Goal: Task Accomplishment & Management: Manage account settings

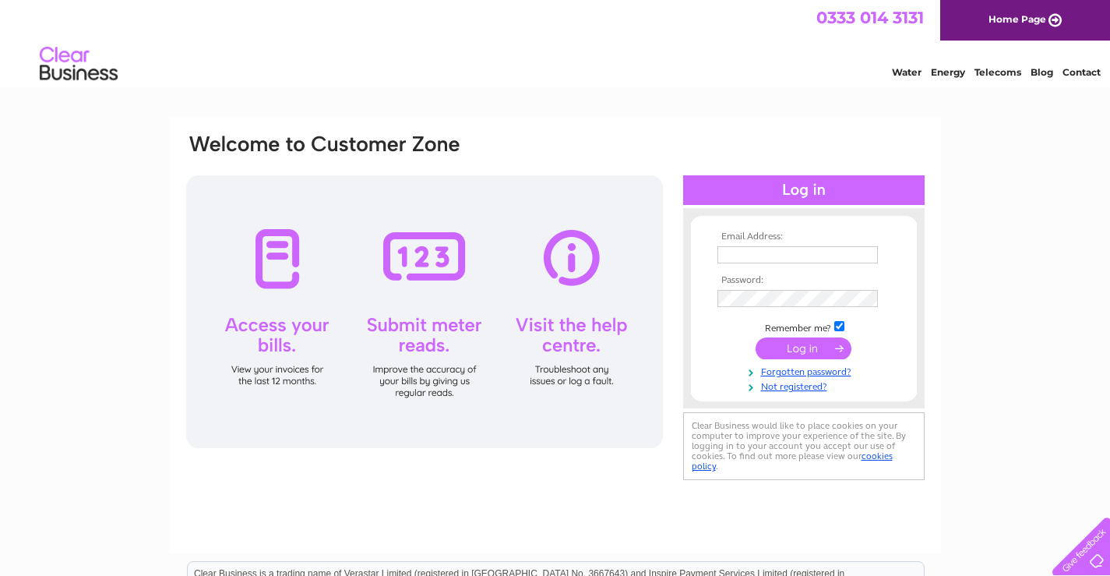
type input "fiona@southportaquarium.co.uk"
click at [783, 347] on input "submit" at bounding box center [804, 348] width 96 height 22
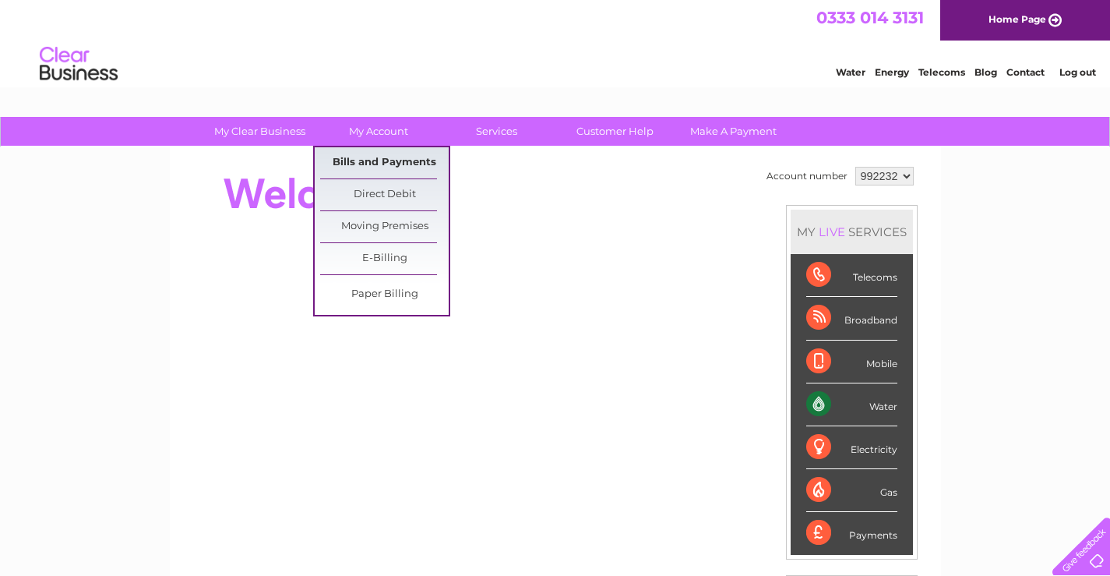
click at [358, 160] on link "Bills and Payments" at bounding box center [384, 162] width 129 height 31
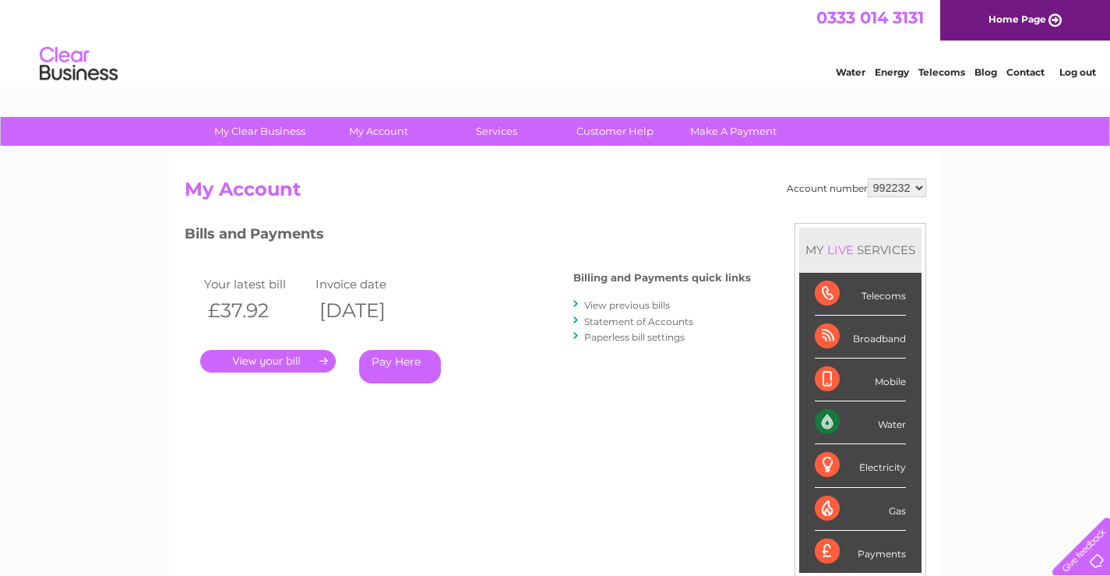
click at [625, 306] on link "View previous bills" at bounding box center [627, 305] width 86 height 12
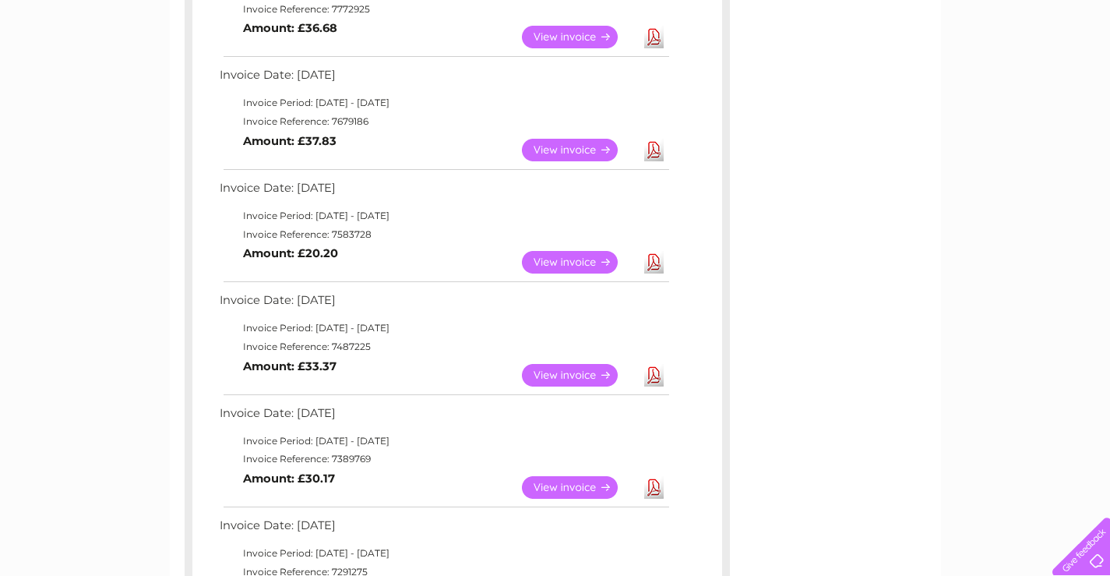
scroll to position [1091, 0]
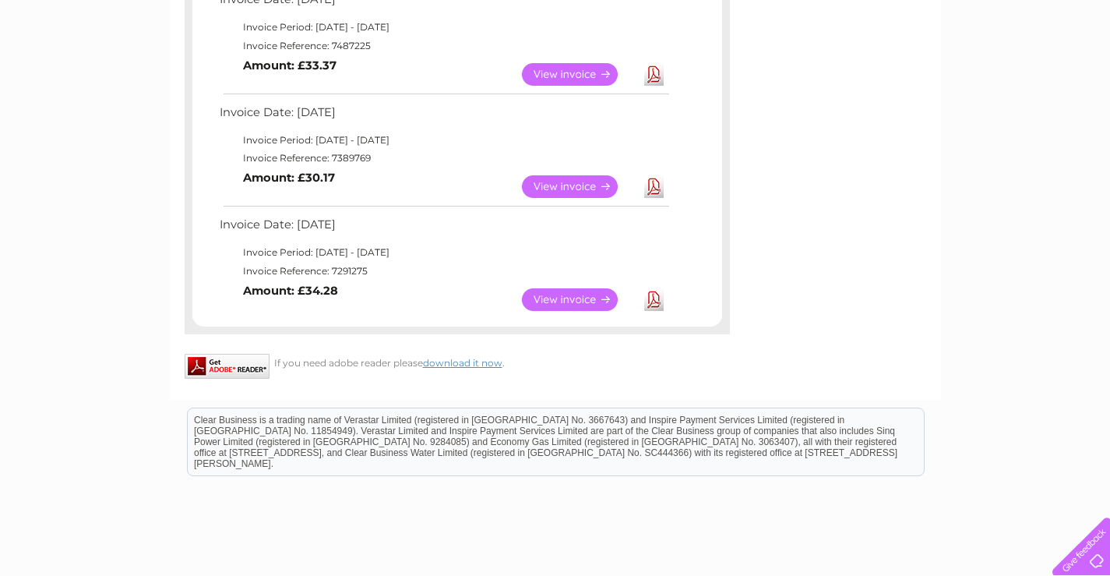
click at [579, 301] on link "View" at bounding box center [579, 299] width 115 height 23
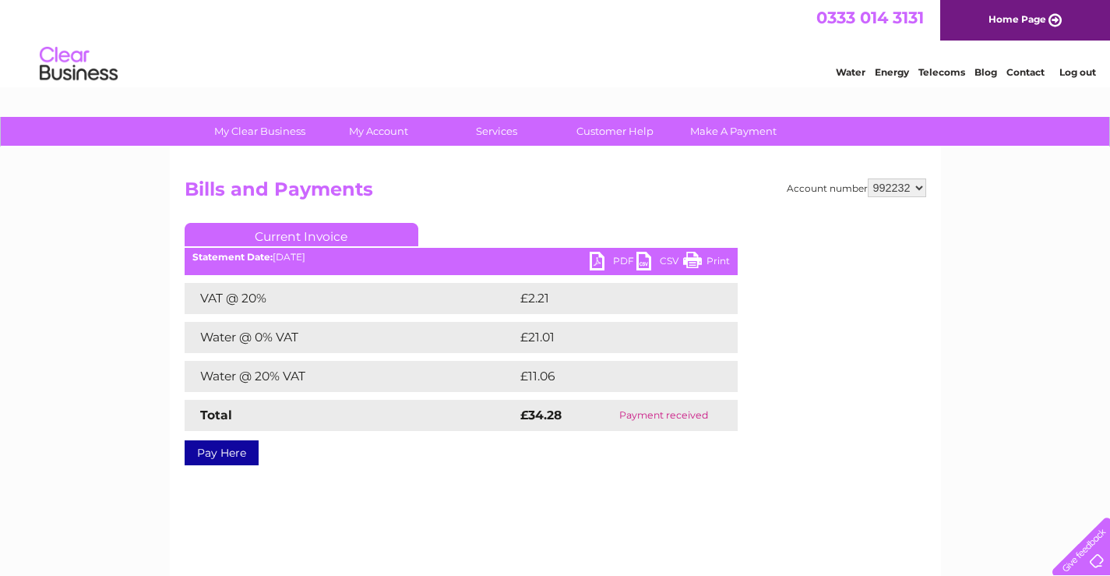
click at [690, 262] on link "Print" at bounding box center [706, 263] width 47 height 23
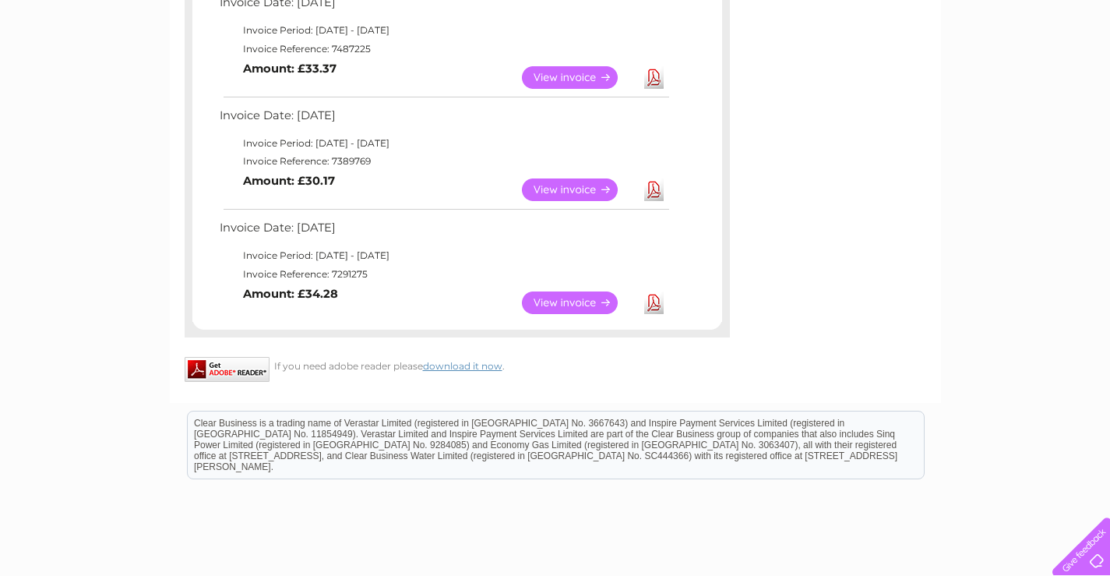
click at [581, 188] on link "View" at bounding box center [579, 189] width 115 height 23
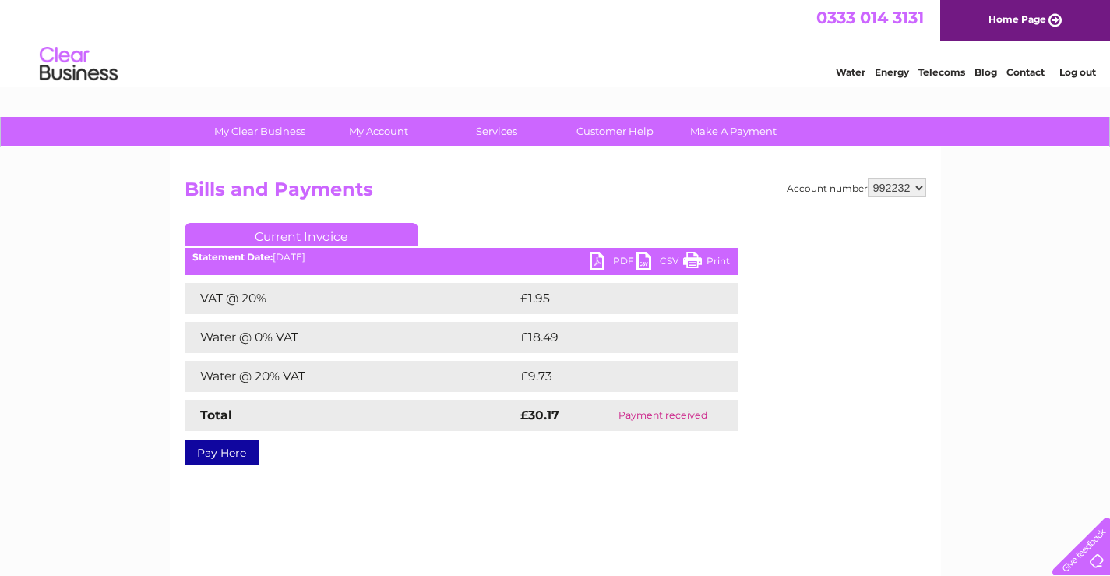
click at [691, 255] on link "Print" at bounding box center [706, 263] width 47 height 23
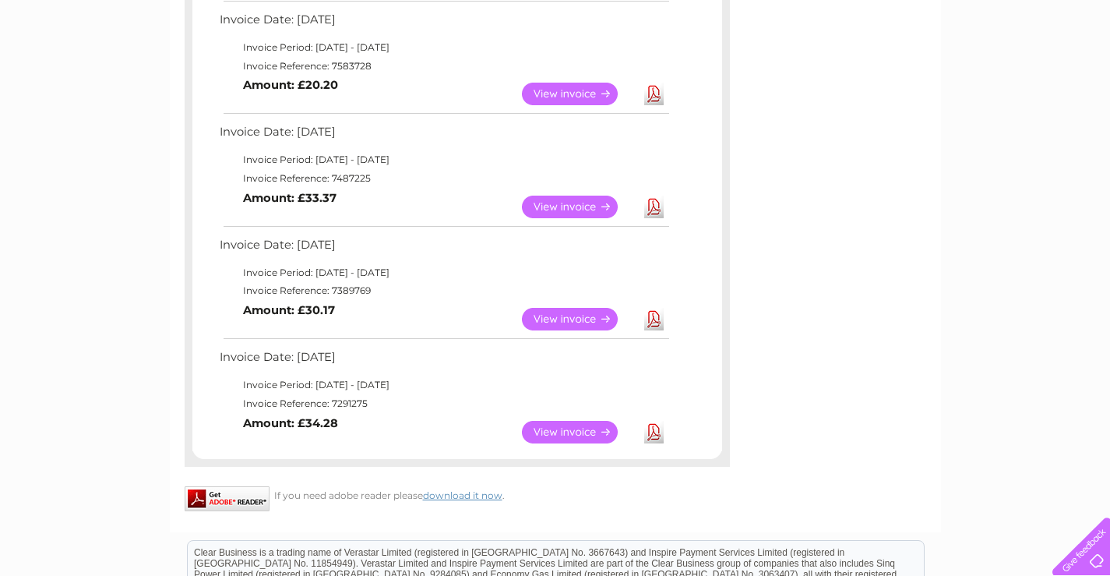
scroll to position [929, 0]
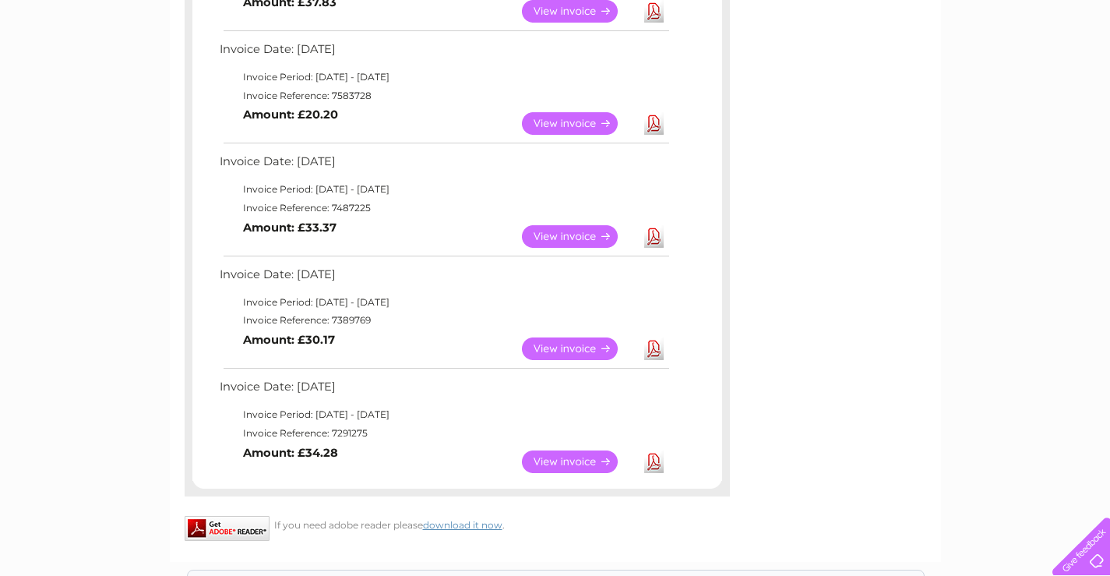
click at [541, 233] on link "View" at bounding box center [579, 236] width 115 height 23
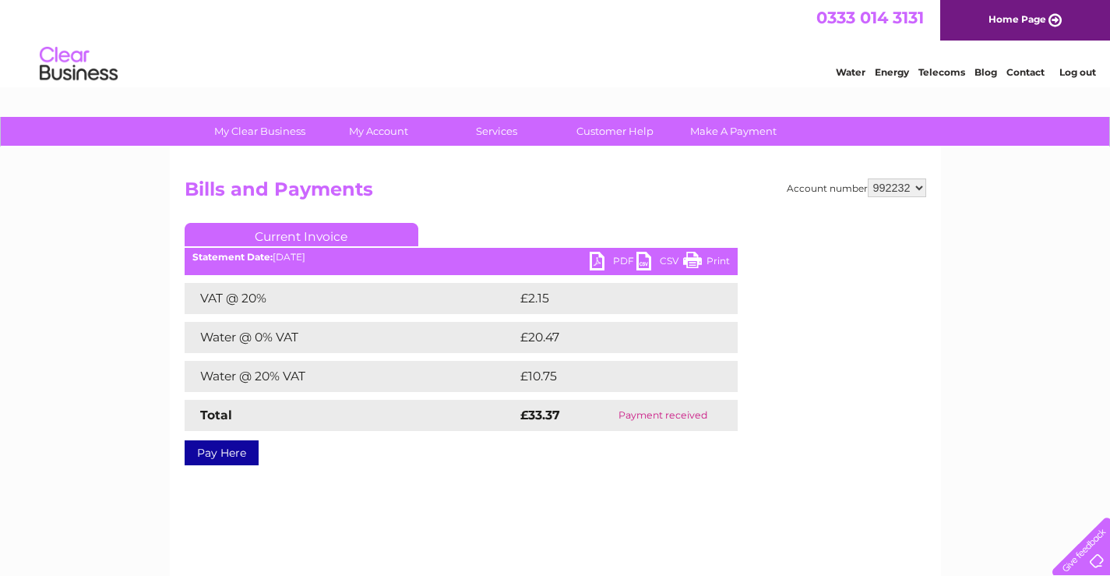
click at [721, 259] on link "Print" at bounding box center [706, 263] width 47 height 23
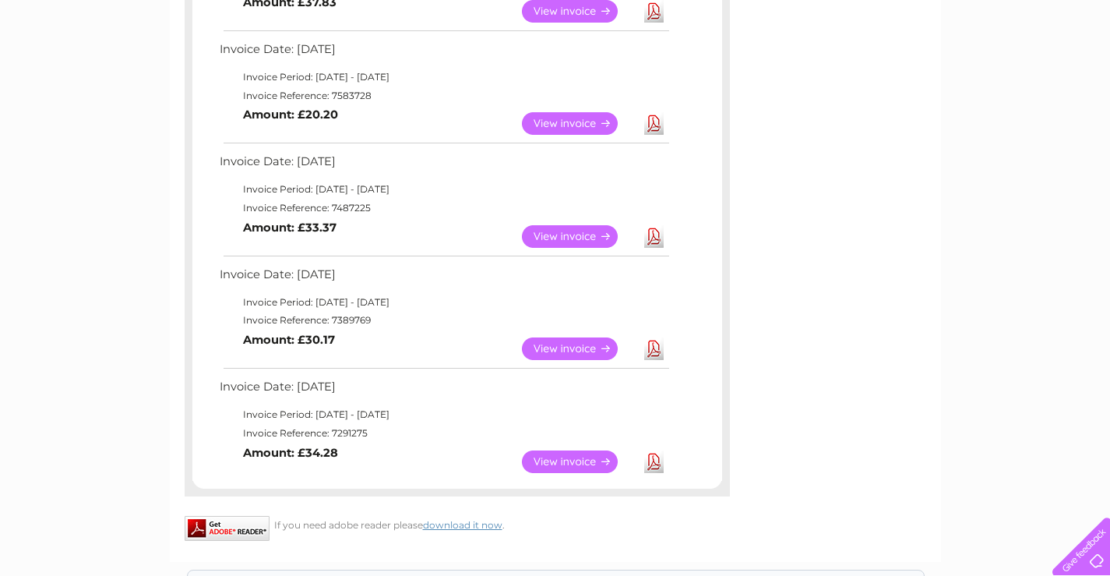
click at [545, 118] on link "View" at bounding box center [579, 123] width 115 height 23
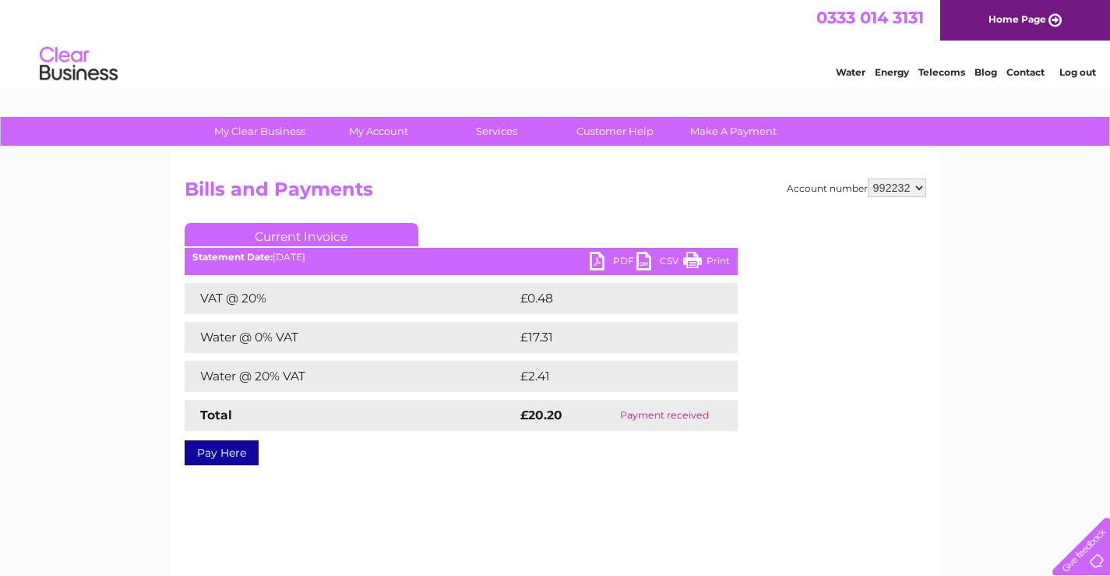
click at [698, 259] on link "Print" at bounding box center [706, 263] width 47 height 23
click at [715, 257] on link "Print" at bounding box center [706, 263] width 47 height 23
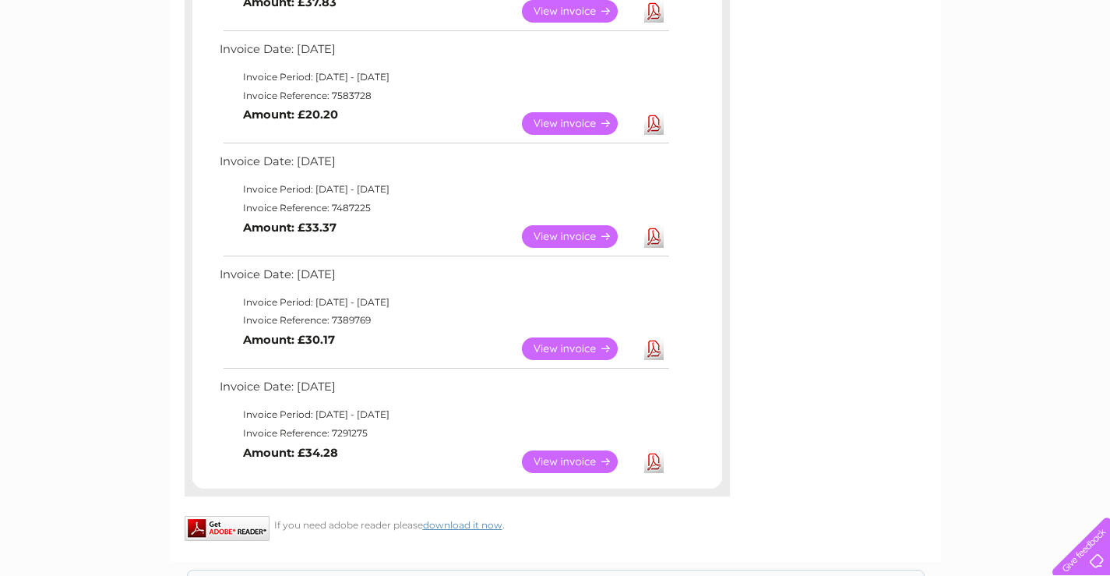
click at [552, 238] on link "View" at bounding box center [579, 236] width 115 height 23
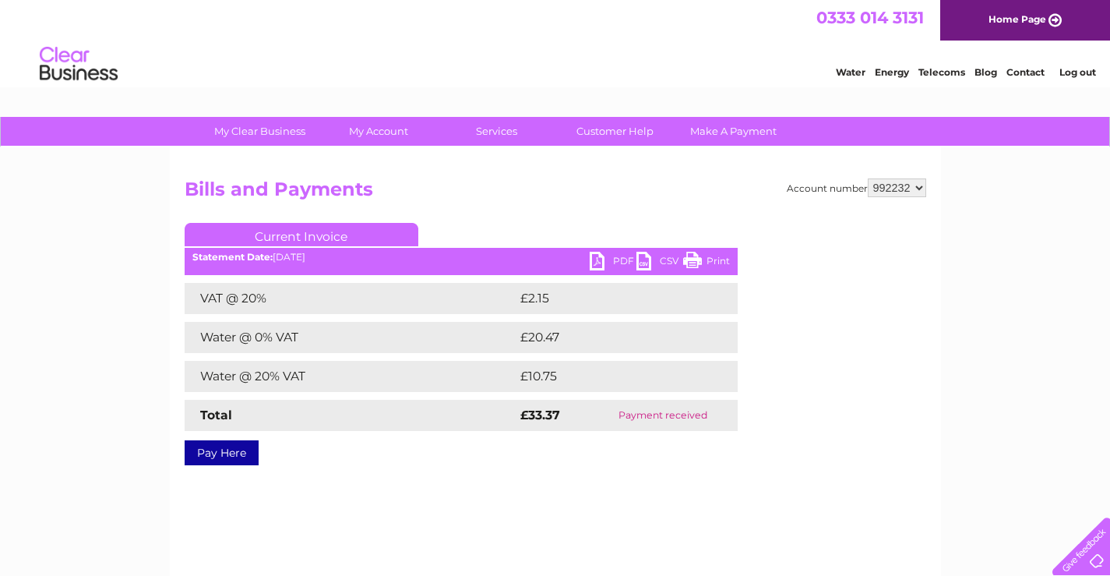
click at [713, 258] on link "Print" at bounding box center [706, 263] width 47 height 23
